Goal: Information Seeking & Learning: Find specific page/section

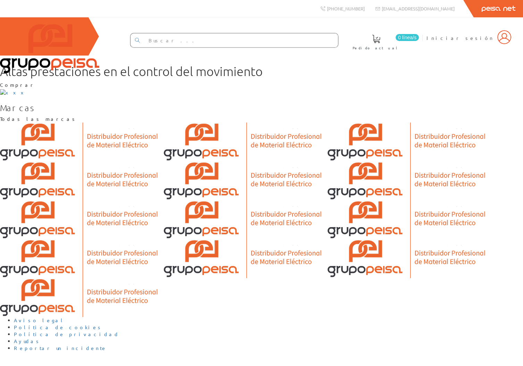
click at [301, 37] on input "text" at bounding box center [241, 40] width 194 height 14
click at [140, 40] on icon at bounding box center [137, 40] width 5 height 5
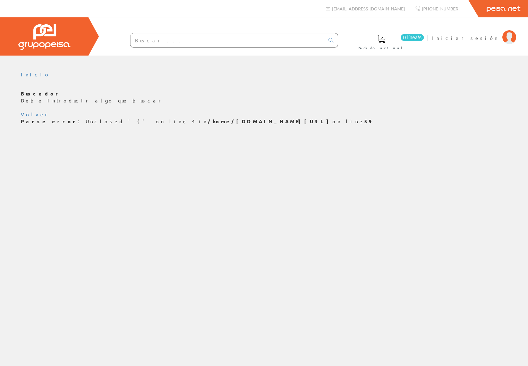
drag, startPoint x: 104, startPoint y: 120, endPoint x: 214, endPoint y: 120, distance: 110.0
click at [214, 120] on b "/home/peisa.t1.vwsrvr.com.es/public_html/include-pie.php" at bounding box center [270, 121] width 125 height 6
click at [215, 122] on b "/home/peisa.t1.vwsrvr.com.es/public_html/include-pie.php" at bounding box center [270, 121] width 125 height 6
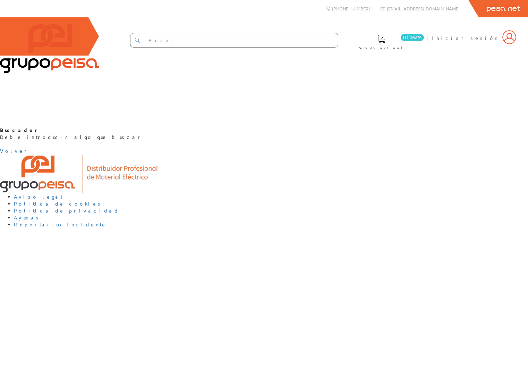
click at [253, 154] on div "Buscador Debe introducir algo que buscar Volver" at bounding box center [264, 141] width 528 height 28
drag, startPoint x: 234, startPoint y: 189, endPoint x: 318, endPoint y: 189, distance: 83.6
click at [318, 154] on div "Buscador Debe introducir algo que buscar Volver" at bounding box center [264, 141] width 528 height 28
drag, startPoint x: 315, startPoint y: 194, endPoint x: 273, endPoint y: 210, distance: 45.2
click at [315, 154] on div "Buscador Debe introducir algo que buscar Volver" at bounding box center [264, 141] width 528 height 28
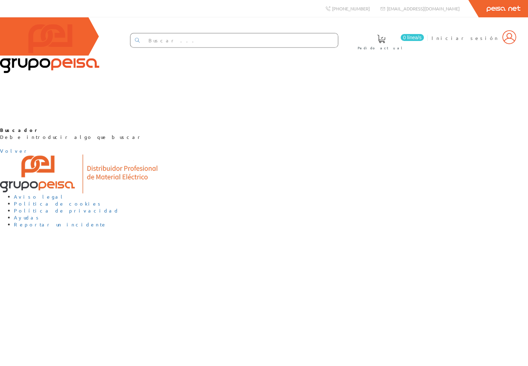
click at [341, 154] on div "Buscador Debe introducir algo que buscar Volver" at bounding box center [264, 141] width 528 height 28
click at [317, 154] on div "Buscador Debe introducir algo que buscar Volver" at bounding box center [264, 141] width 528 height 28
click at [29, 154] on link "Volver" at bounding box center [14, 150] width 29 height 6
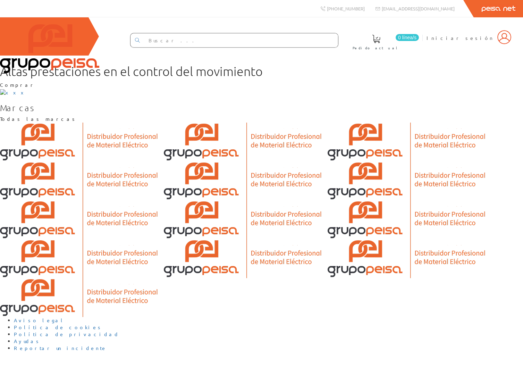
click at [185, 43] on input "text" at bounding box center [241, 40] width 194 height 14
type input "in"
click at [144, 42] on link at bounding box center [137, 40] width 14 height 12
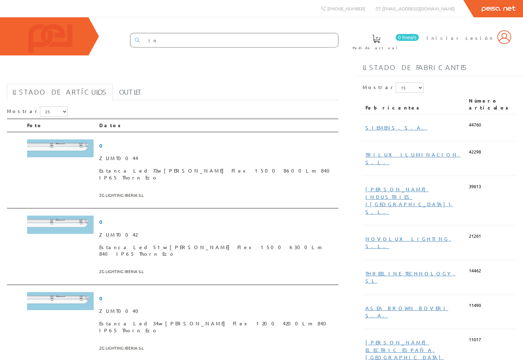
click at [374, 55] on div "in 0 línea/s Pedido actual Iniciar sesión" at bounding box center [261, 36] width 523 height 38
click at [204, 80] on h1 "in" at bounding box center [172, 74] width 331 height 14
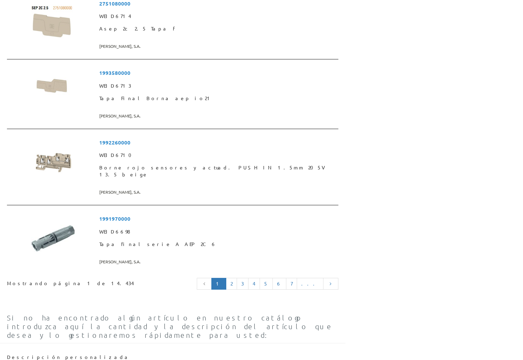
scroll to position [1736, 0]
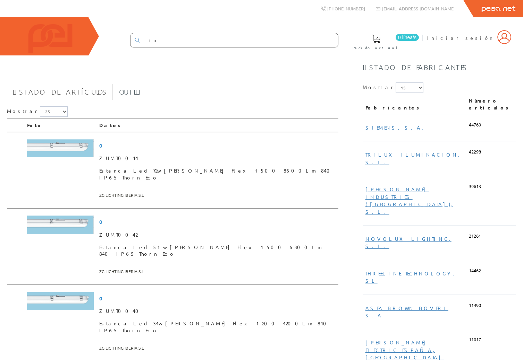
click at [234, 80] on h1 "in" at bounding box center [172, 74] width 331 height 14
drag, startPoint x: 190, startPoint y: 128, endPoint x: 177, endPoint y: 129, distance: 12.9
click at [189, 119] on div "Mostrar 5 15 25 50" at bounding box center [172, 112] width 331 height 12
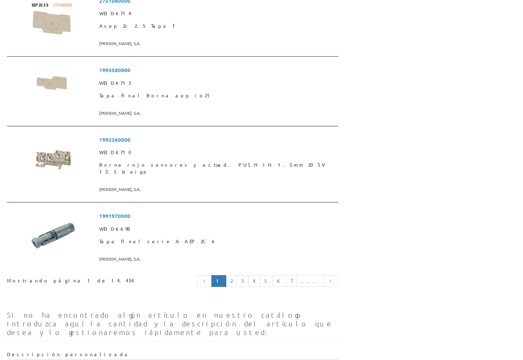
scroll to position [1736, 0]
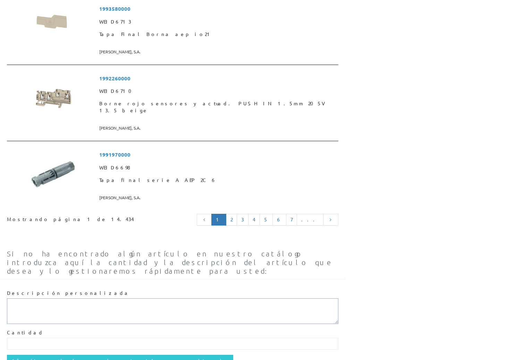
click at [45, 299] on textarea at bounding box center [172, 312] width 331 height 26
click at [29, 338] on input "text" at bounding box center [172, 344] width 331 height 12
click at [167, 355] on div "Añadir artículo con descripción personalizada" at bounding box center [172, 361] width 331 height 12
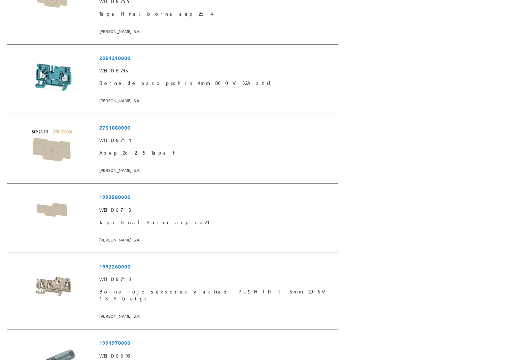
scroll to position [1740, 0]
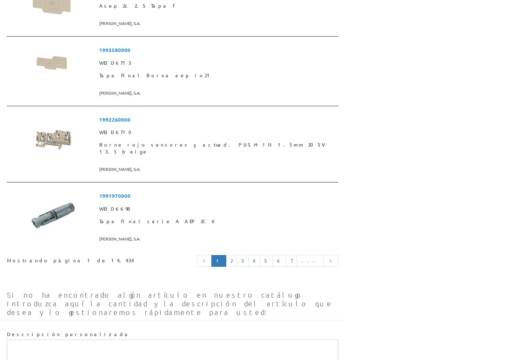
scroll to position [1689, 0]
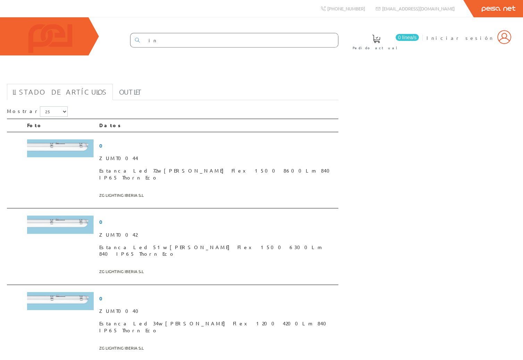
scroll to position [1689, 0]
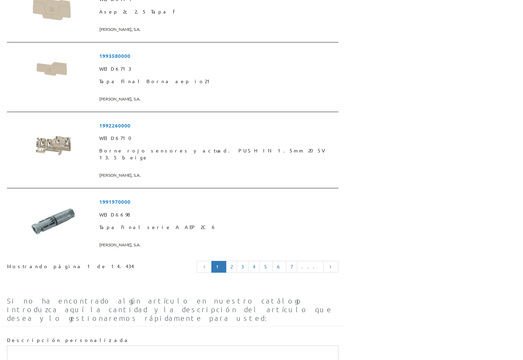
drag, startPoint x: 255, startPoint y: 335, endPoint x: 235, endPoint y: 309, distance: 32.4
click at [231, 346] on textarea at bounding box center [172, 359] width 331 height 26
drag, startPoint x: 420, startPoint y: 287, endPoint x: 326, endPoint y: 289, distance: 94.0
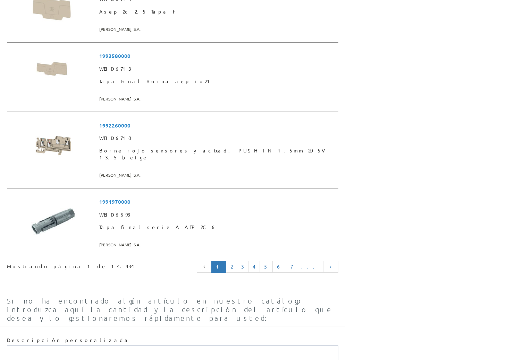
click at [291, 346] on textarea at bounding box center [172, 359] width 331 height 26
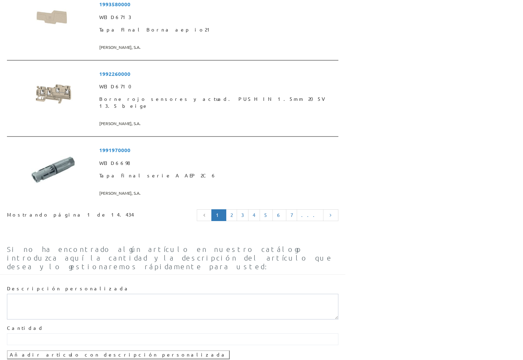
scroll to position [1740, 0]
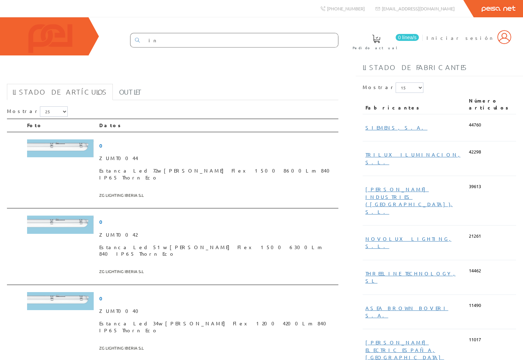
scroll to position [1740, 0]
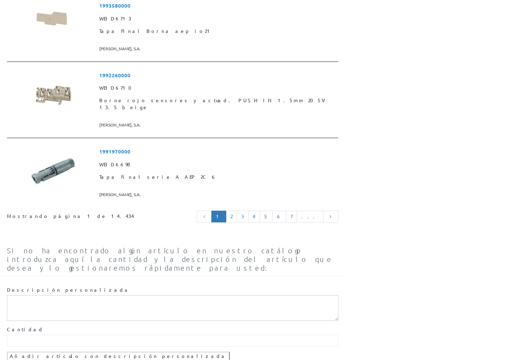
click at [170, 210] on div "1 2 3 4 5 6 7 ..." at bounding box center [243, 217] width 189 height 15
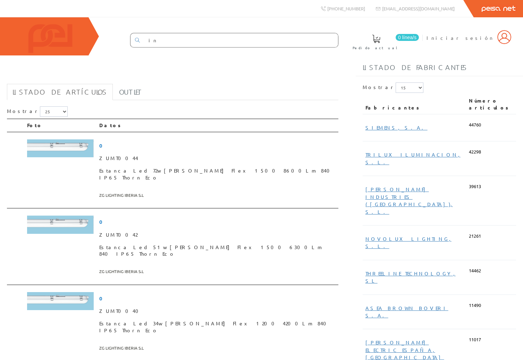
scroll to position [1740, 0]
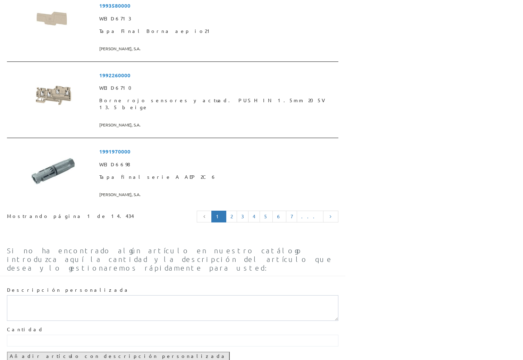
drag, startPoint x: 270, startPoint y: 289, endPoint x: 158, endPoint y: 291, distance: 111.4
click at [270, 352] on div "Añadir artículo con descripción personalizada" at bounding box center [172, 356] width 331 height 9
click at [240, 352] on div "Añadir artículo con descripción personalizada" at bounding box center [172, 356] width 331 height 9
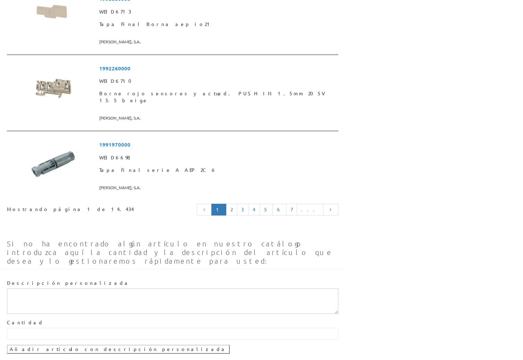
scroll to position [1747, 0]
click at [172, 288] on textarea at bounding box center [172, 301] width 331 height 26
click at [180, 288] on textarea at bounding box center [172, 301] width 331 height 26
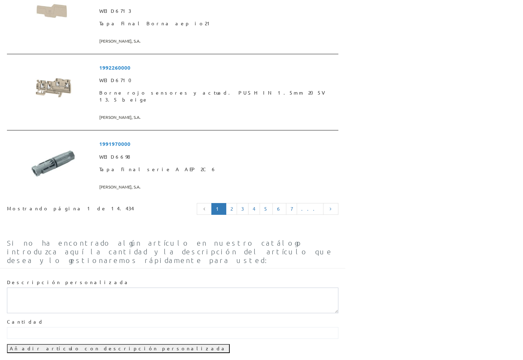
scroll to position [1747, 0]
click at [247, 297] on div "Descripción personalizada Cantidad Añadir artículo con descripción personalizada" at bounding box center [172, 316] width 331 height 88
click at [59, 239] on span "Si no ha encontrado algún artículo en nuestro catálogo introduzca aquí la canti…" at bounding box center [169, 252] width 325 height 26
drag, startPoint x: 53, startPoint y: 180, endPoint x: 208, endPoint y: 189, distance: 155.7
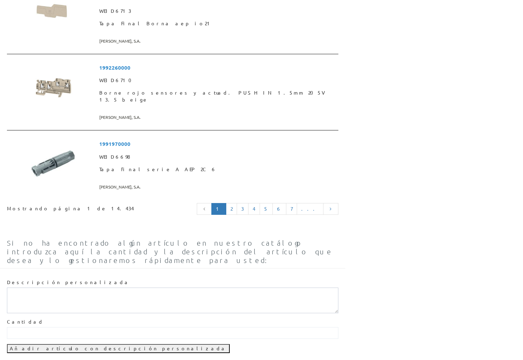
click at [196, 239] on span "Si no ha encontrado algún artículo en nuestro catálogo introduzca aquí la canti…" at bounding box center [169, 252] width 325 height 26
click at [208, 236] on div "Si no ha encontrado algún artículo en nuestro catálogo introduzca aquí la canti…" at bounding box center [172, 252] width 331 height 33
click at [308, 231] on div "Si no ha encontrado algún artículo en nuestro catálogo introduzca aquí la canti…" at bounding box center [172, 298] width 345 height 134
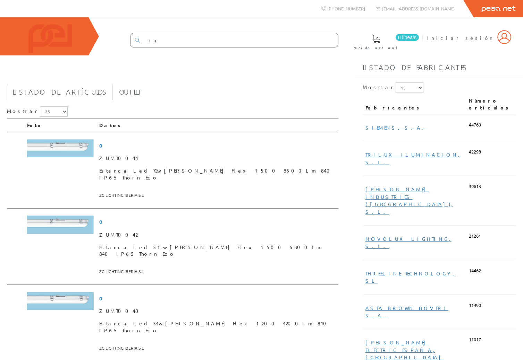
scroll to position [1747, 0]
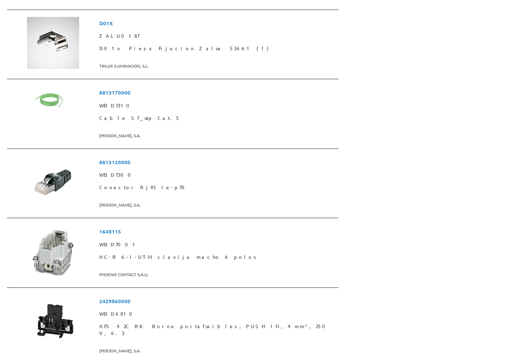
scroll to position [1745, 0]
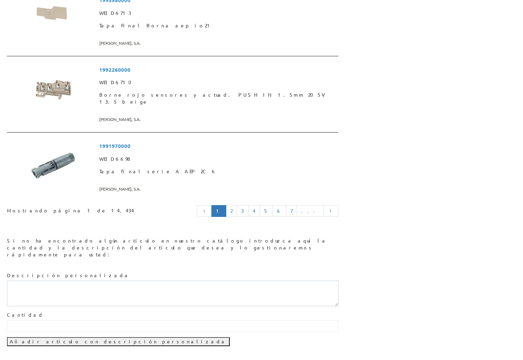
drag, startPoint x: 203, startPoint y: 209, endPoint x: 183, endPoint y: 196, distance: 23.9
click at [130, 272] on label "Descripción personalizada" at bounding box center [68, 275] width 123 height 7
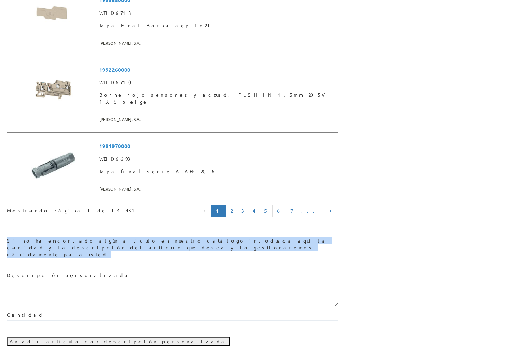
drag, startPoint x: 127, startPoint y: 187, endPoint x: 15, endPoint y: 171, distance: 113.3
click at [14, 233] on div "Si no ha encontrado algún artículo en nuestro catálogo introduzca aquí la canti…" at bounding box center [172, 295] width 345 height 125
drag, startPoint x: 91, startPoint y: 169, endPoint x: 96, endPoint y: 169, distance: 5.6
click at [91, 233] on div "Si no ha encontrado algún artículo en nuestro catálogo introduzca aquí la canti…" at bounding box center [172, 295] width 345 height 125
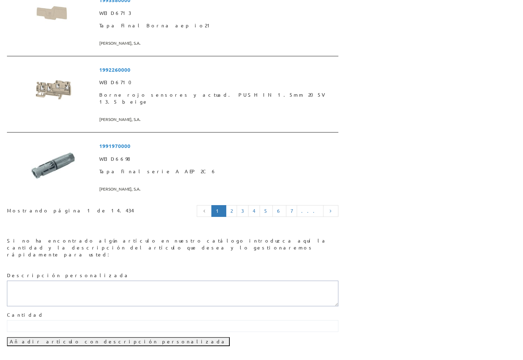
click at [95, 281] on textarea at bounding box center [172, 294] width 331 height 26
click at [61, 321] on input "text" at bounding box center [172, 327] width 331 height 12
click at [82, 281] on textarea at bounding box center [172, 294] width 331 height 26
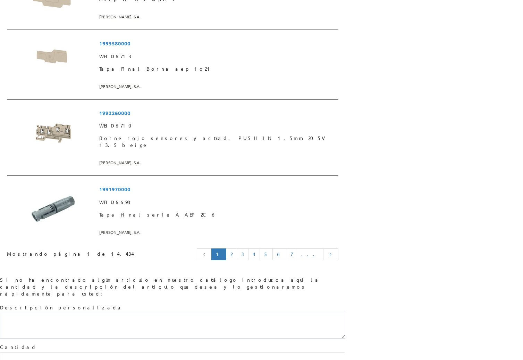
scroll to position [1770, 0]
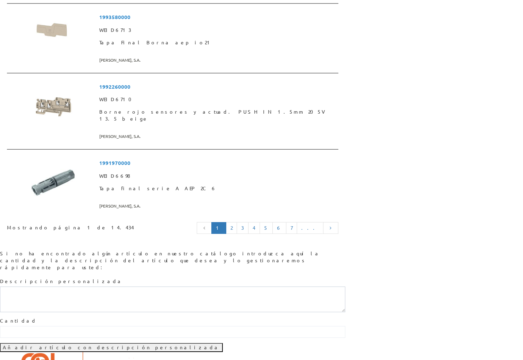
scroll to position [1770, 0]
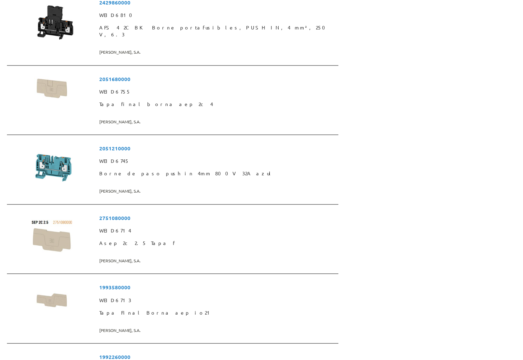
scroll to position [1763, 0]
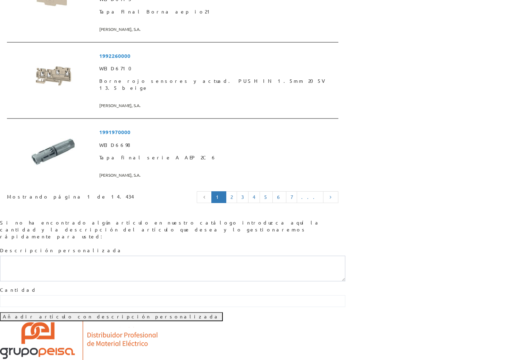
scroll to position [1783, 0]
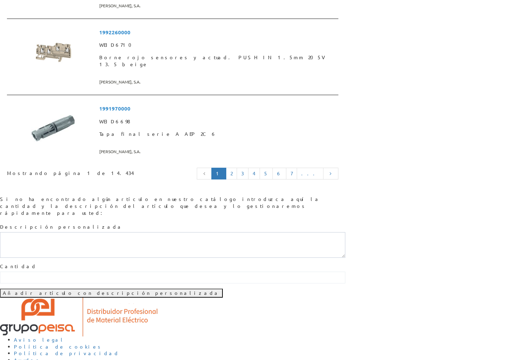
drag, startPoint x: 461, startPoint y: 228, endPoint x: 528, endPoint y: 214, distance: 67.7
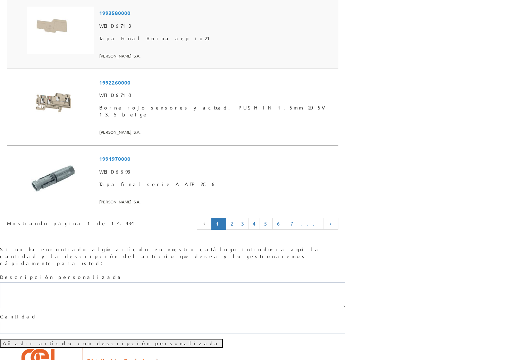
scroll to position [1732, 0]
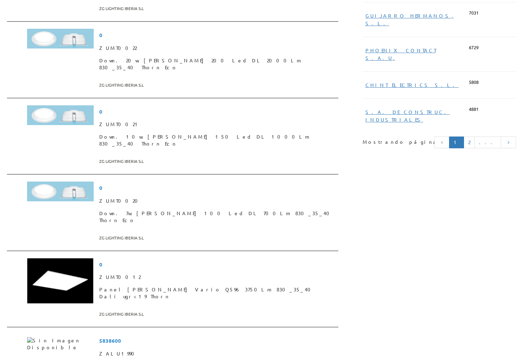
scroll to position [489, 0]
